Goal: Find specific page/section: Find specific page/section

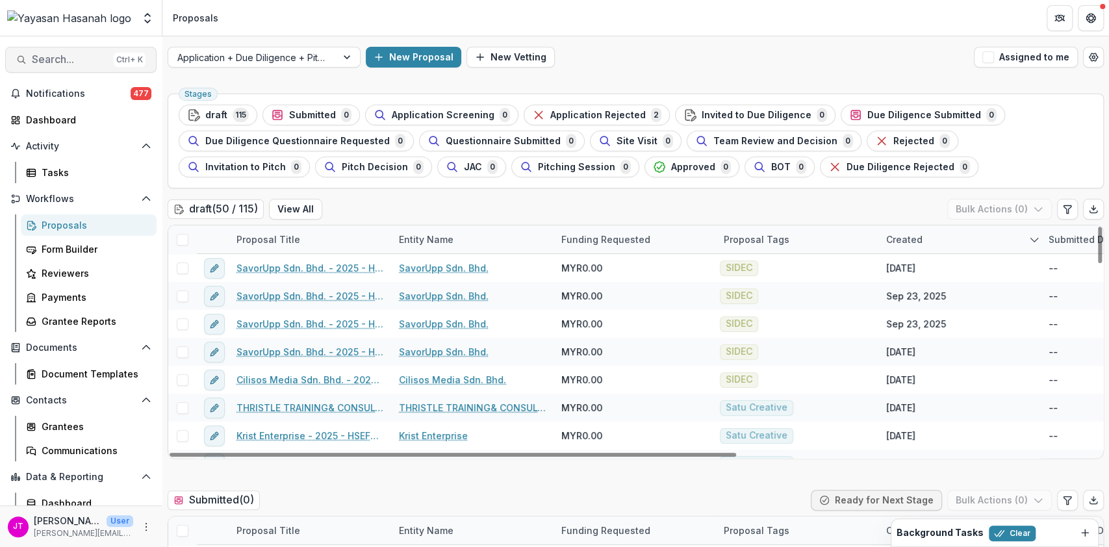
click at [91, 59] on span "Search..." at bounding box center [70, 59] width 77 height 12
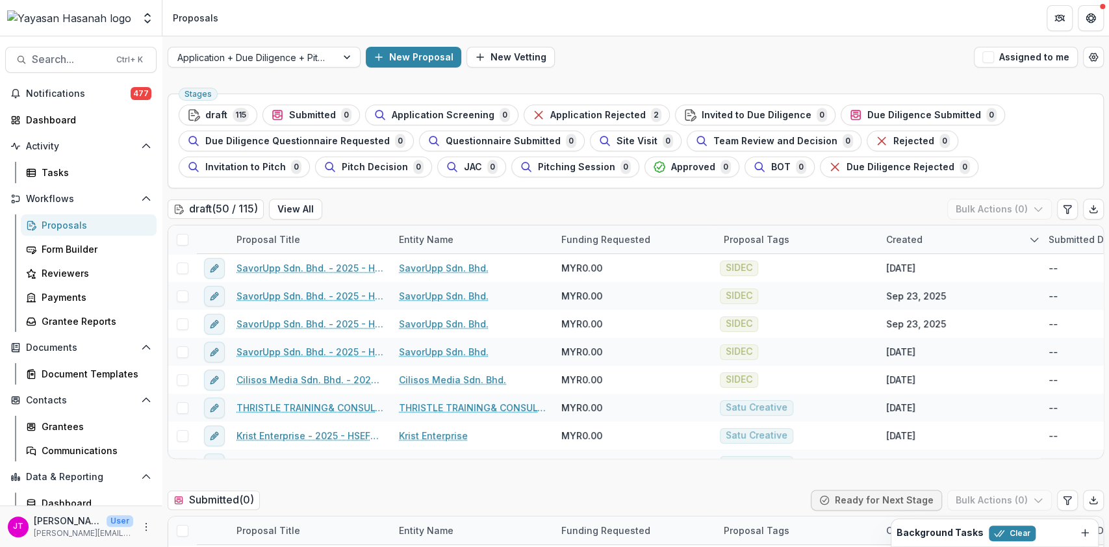
type input "********"
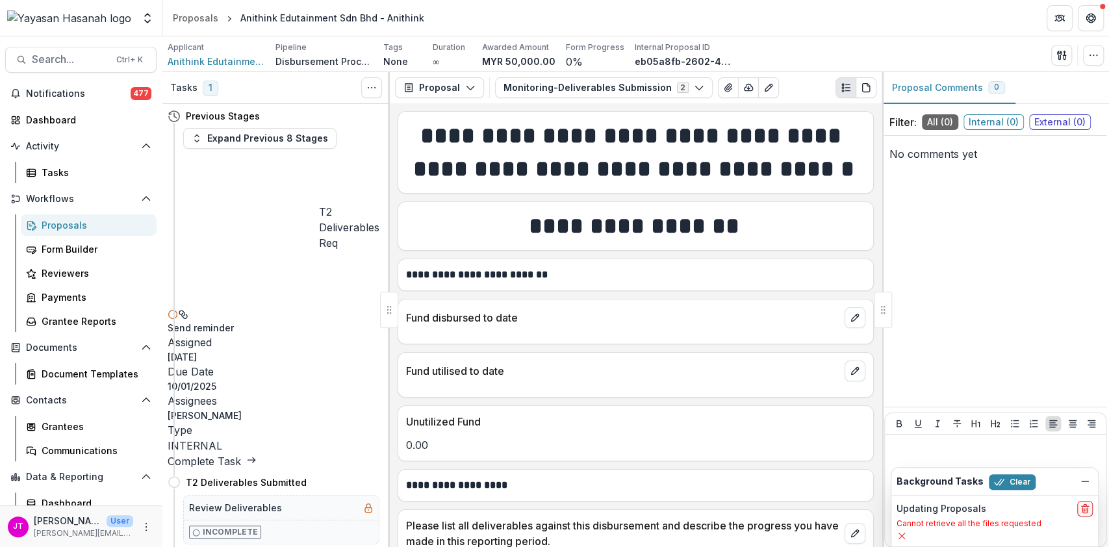
click at [255, 457] on polyline at bounding box center [254, 459] width 3 height 5
